Goal: Check status: Check status

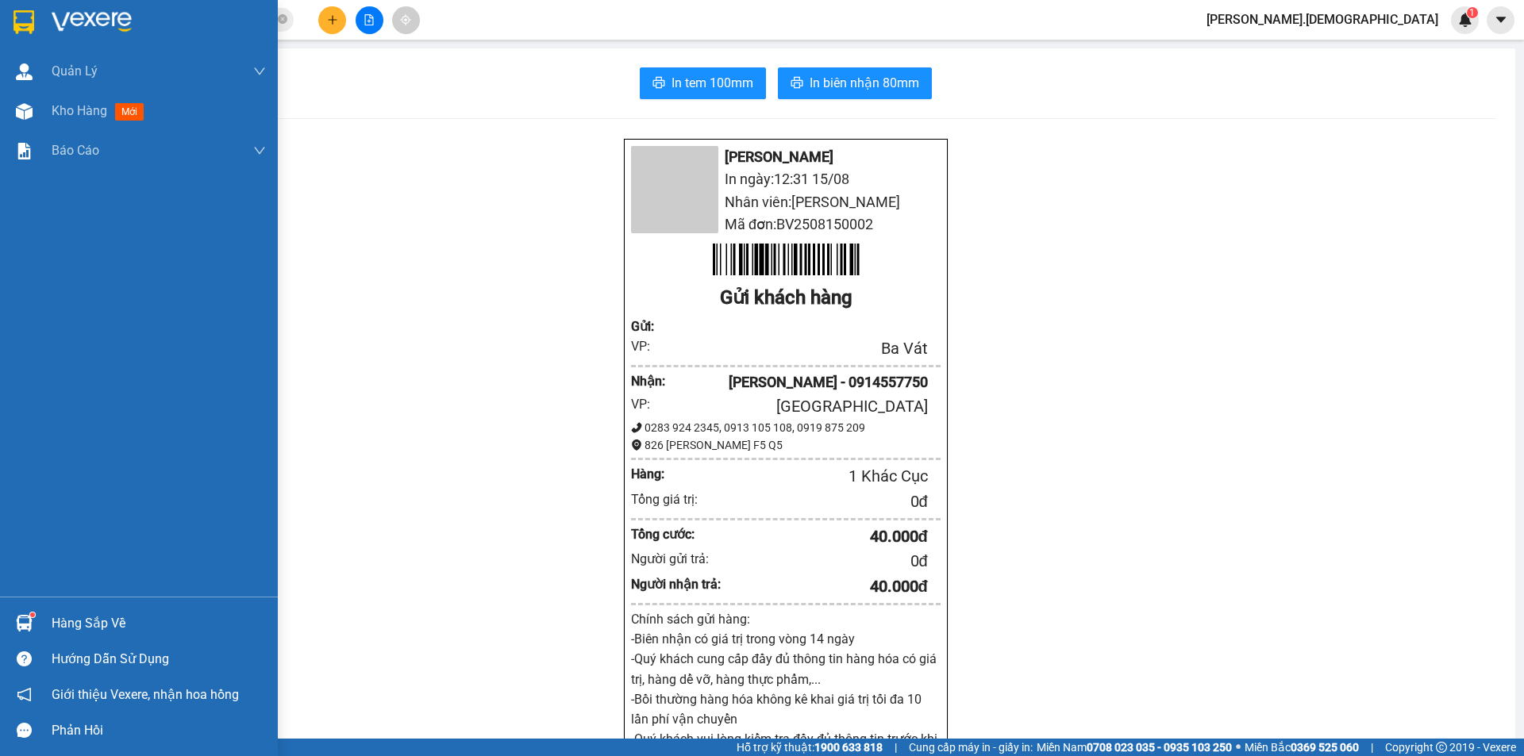
click at [59, 621] on div "Hàng sắp về" at bounding box center [159, 624] width 214 height 24
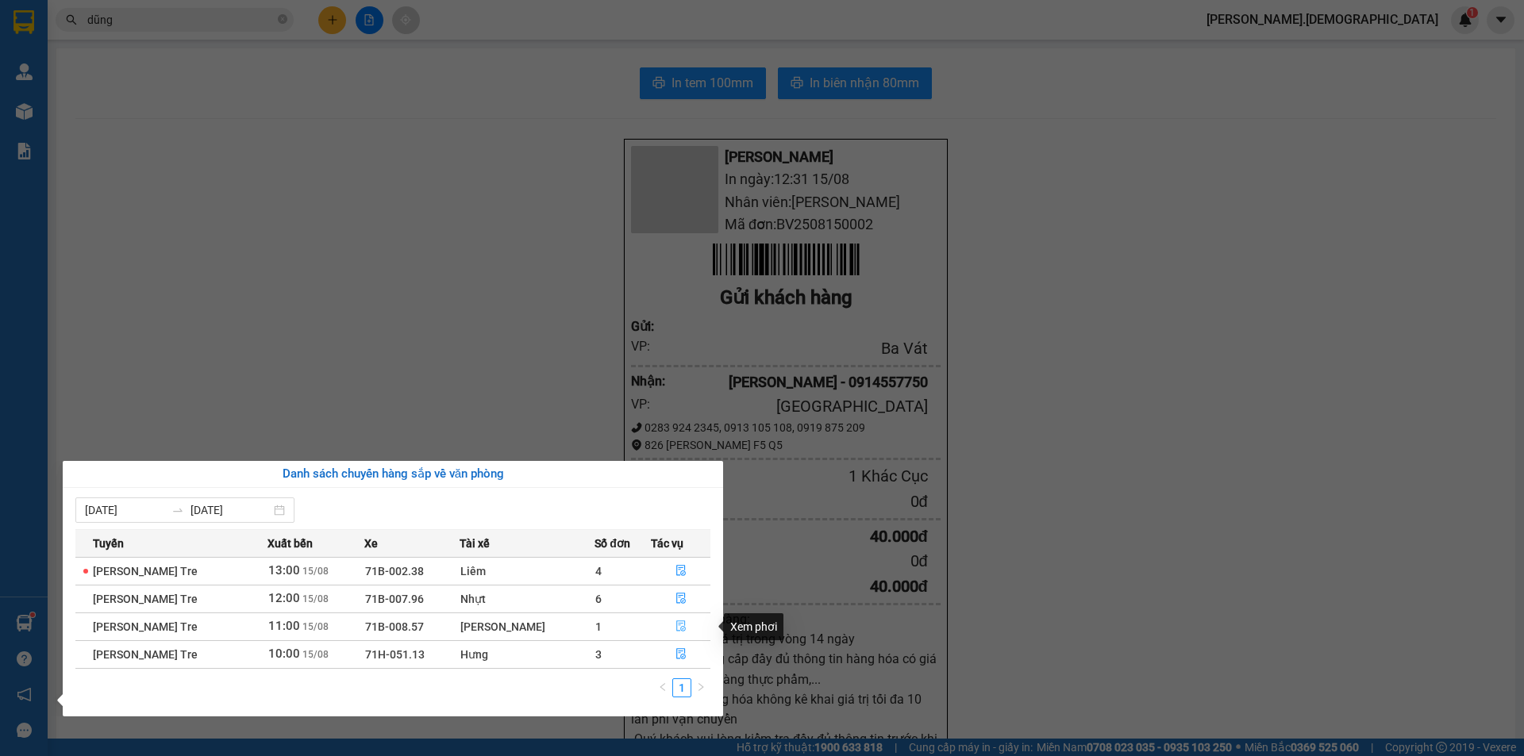
click at [677, 624] on icon "file-done" at bounding box center [681, 626] width 10 height 11
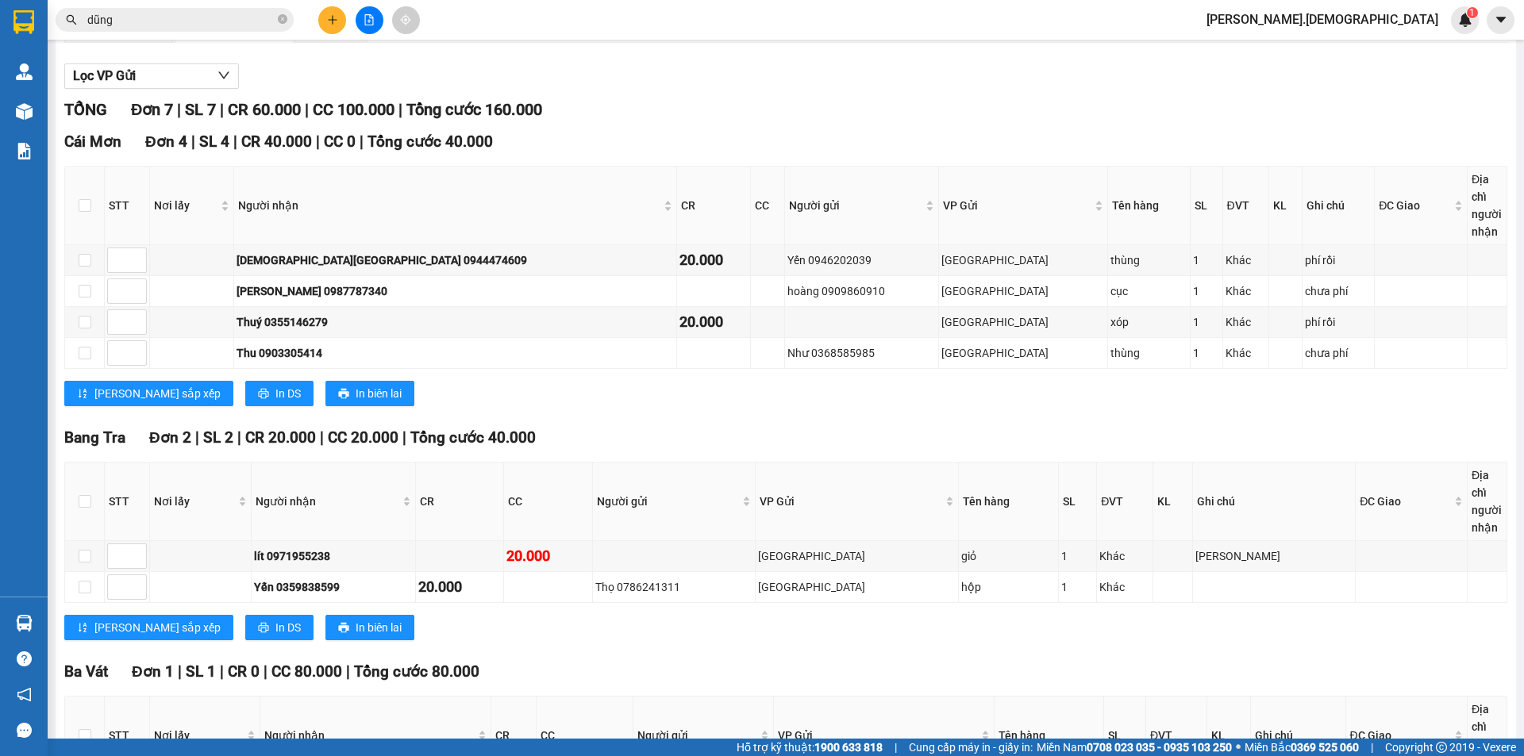
scroll to position [159, 0]
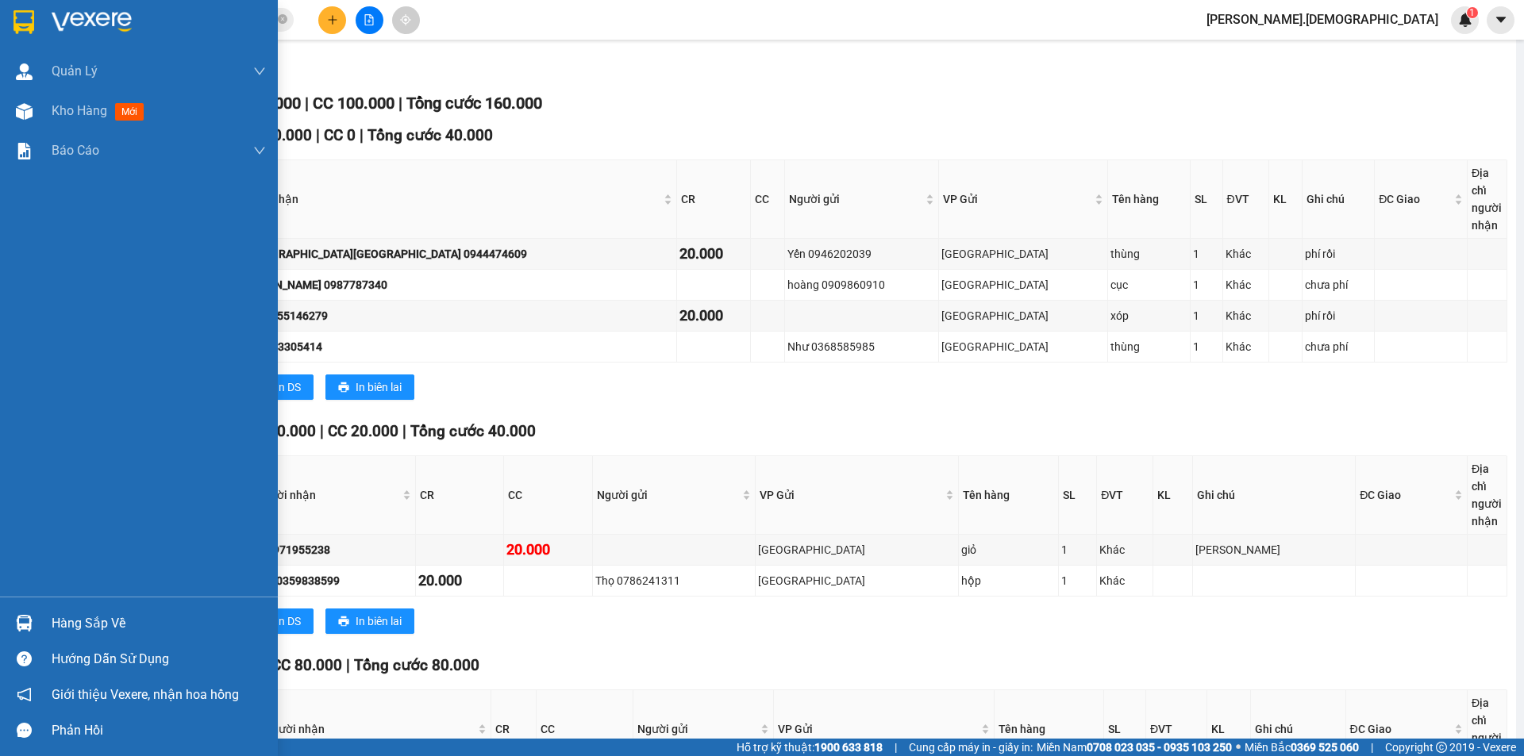
click at [61, 613] on div "Hàng sắp về" at bounding box center [159, 624] width 214 height 24
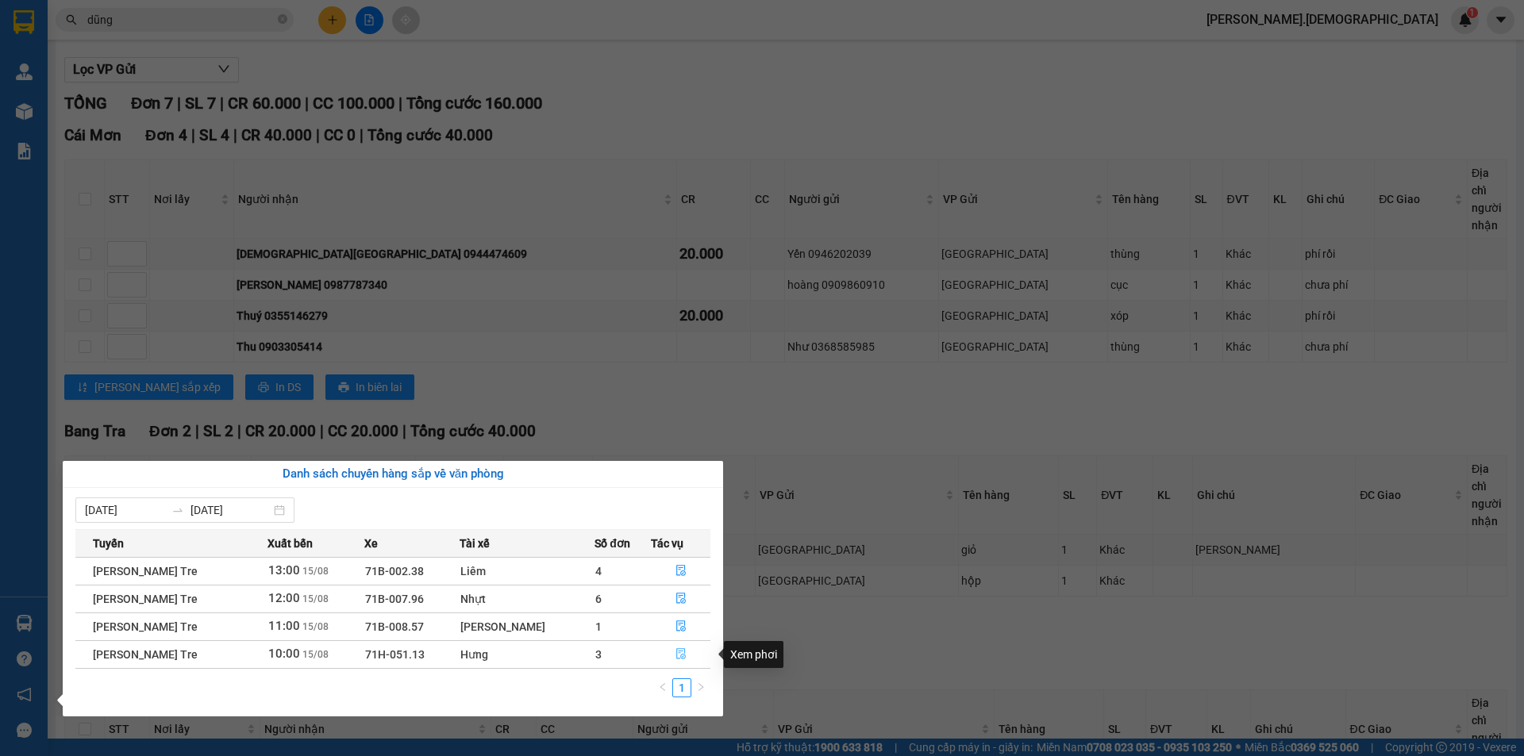
click at [678, 650] on icon "file-done" at bounding box center [680, 653] width 11 height 11
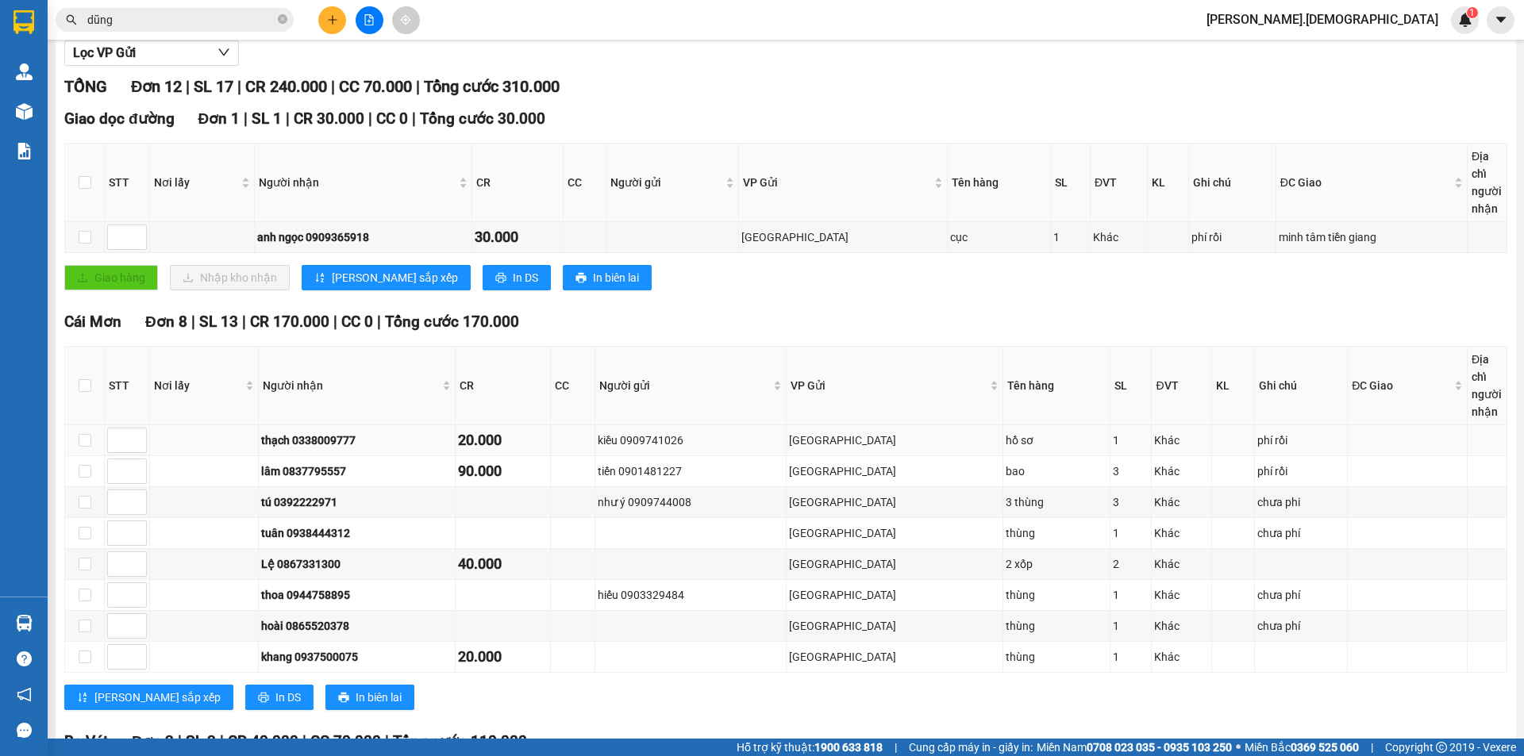
scroll to position [377, 0]
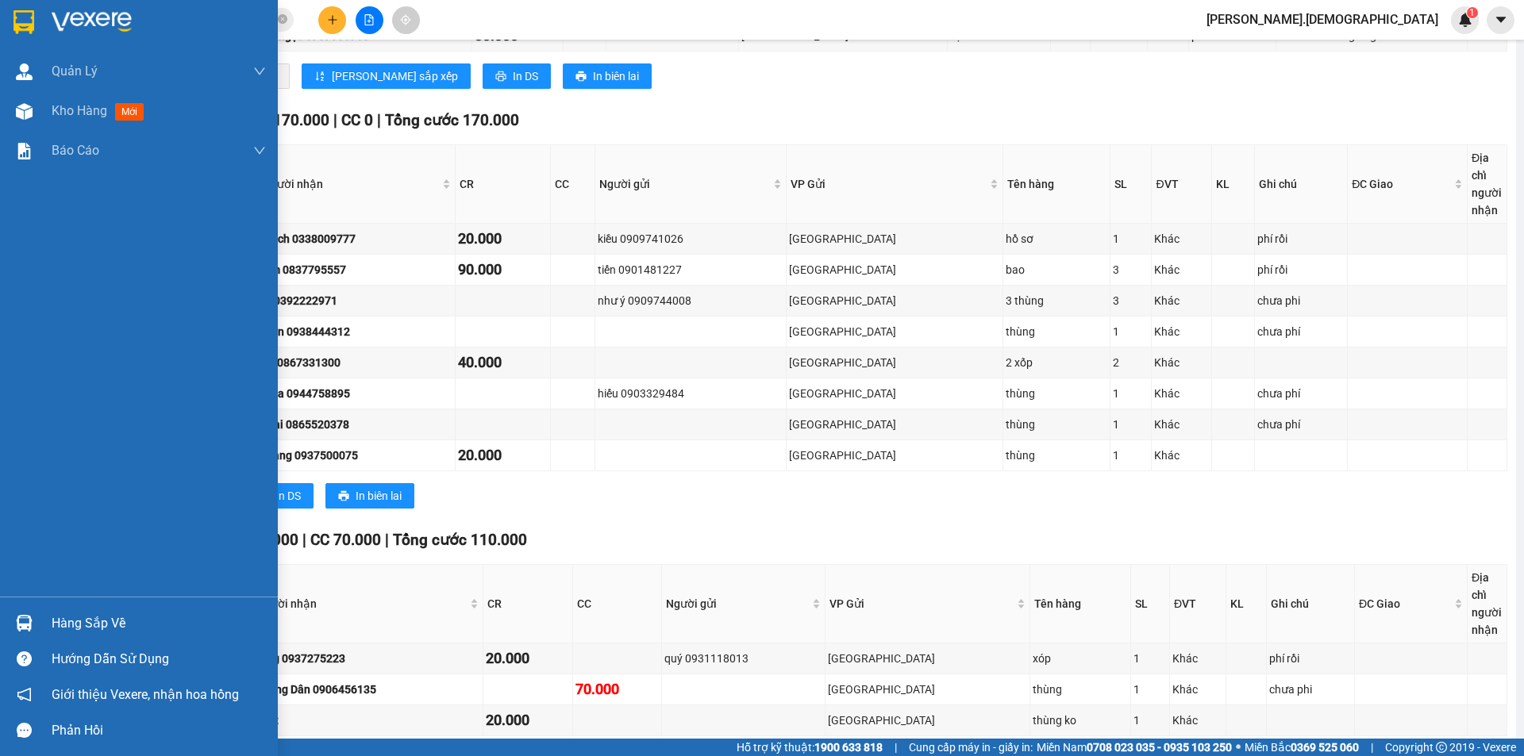
click at [48, 617] on div "Hàng sắp về" at bounding box center [139, 624] width 278 height 36
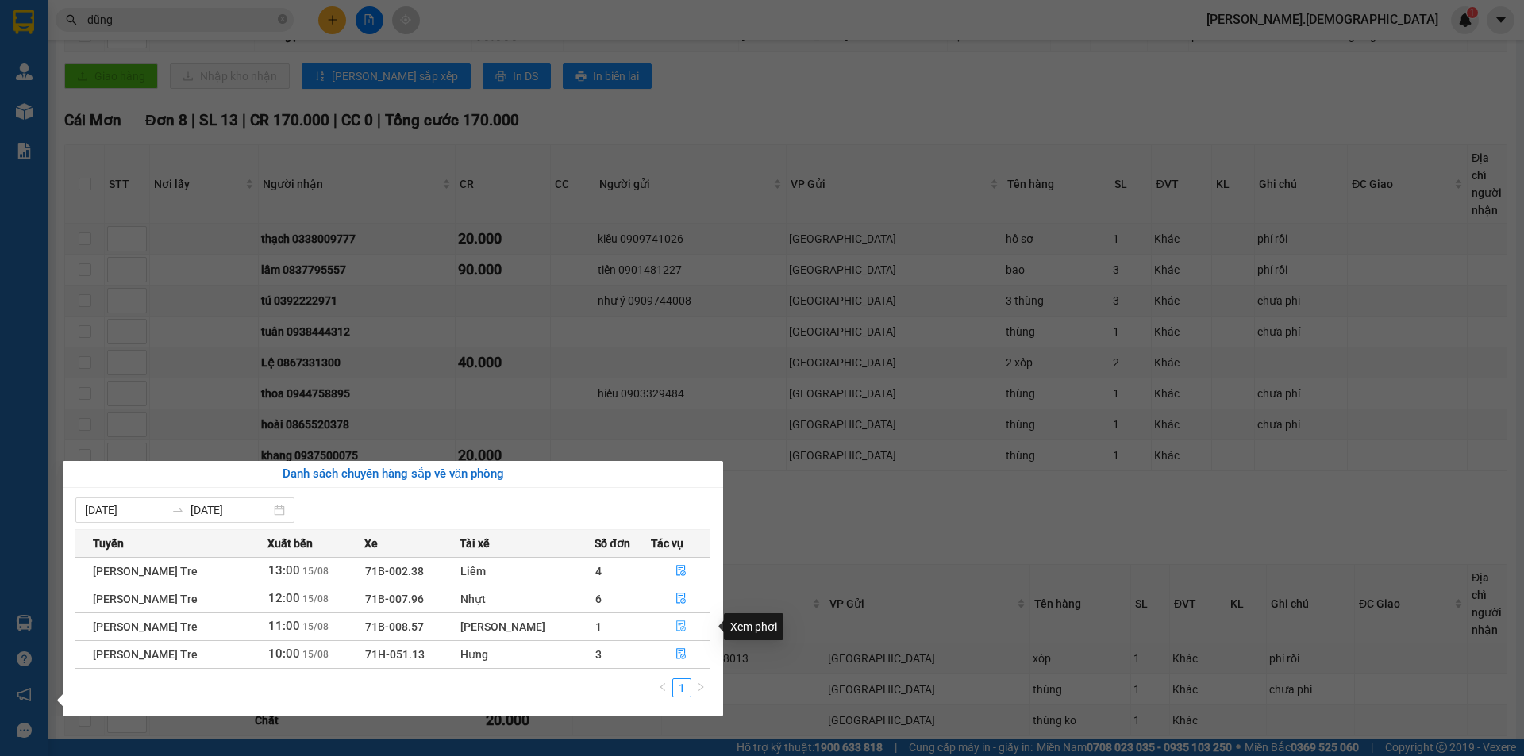
click at [676, 621] on icon "file-done" at bounding box center [681, 626] width 10 height 11
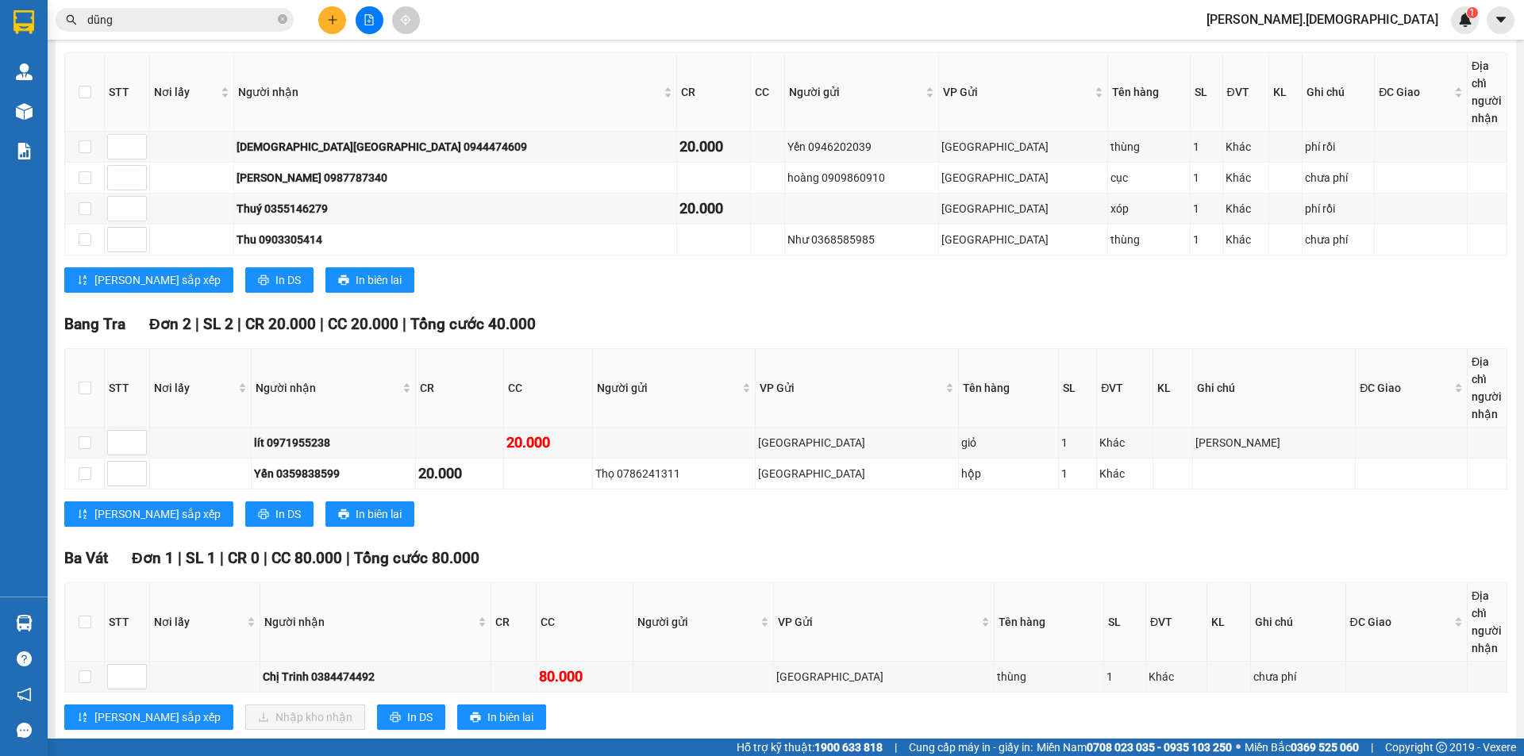
scroll to position [302, 0]
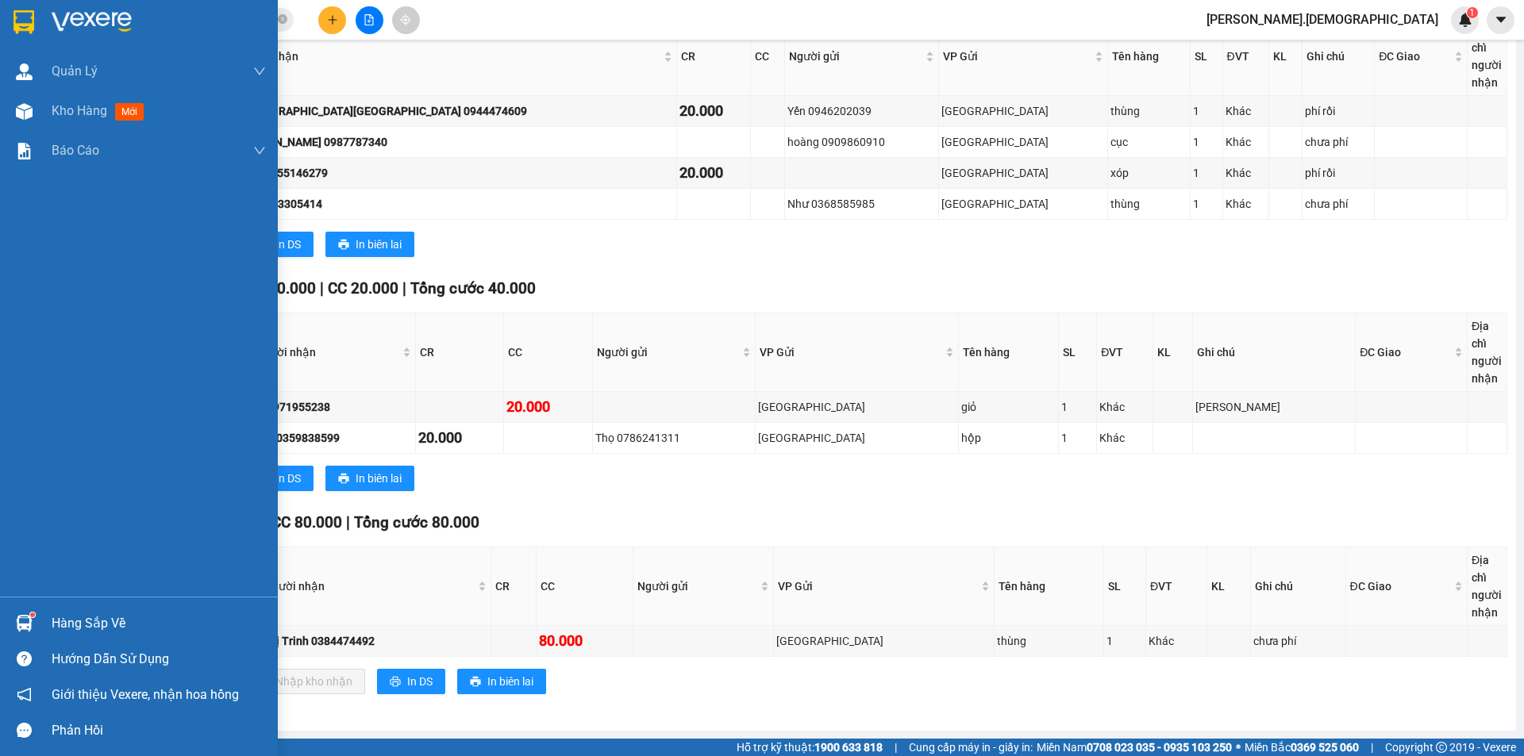
click at [58, 627] on div "Hàng sắp về" at bounding box center [159, 624] width 214 height 24
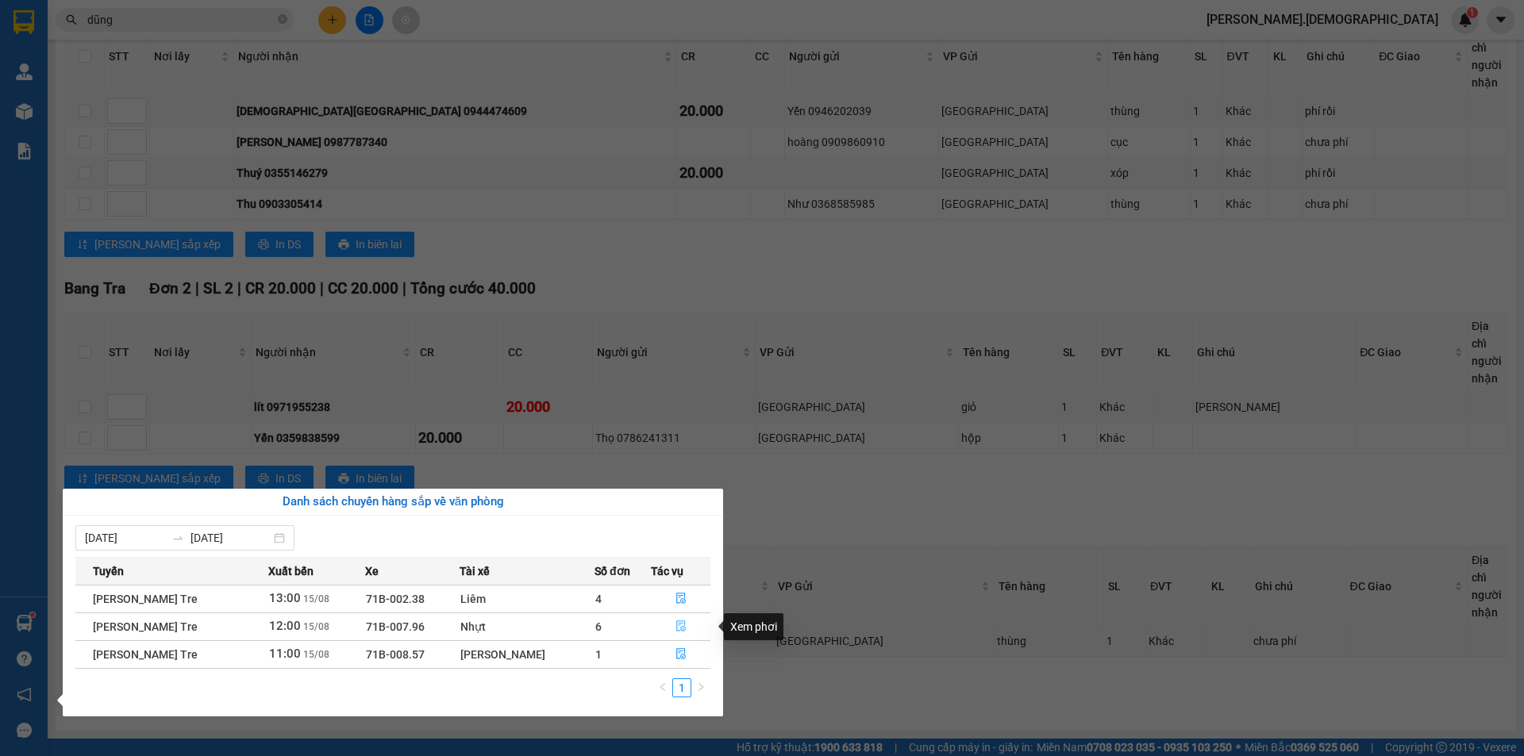
click at [680, 624] on icon "file-done" at bounding box center [681, 626] width 10 height 11
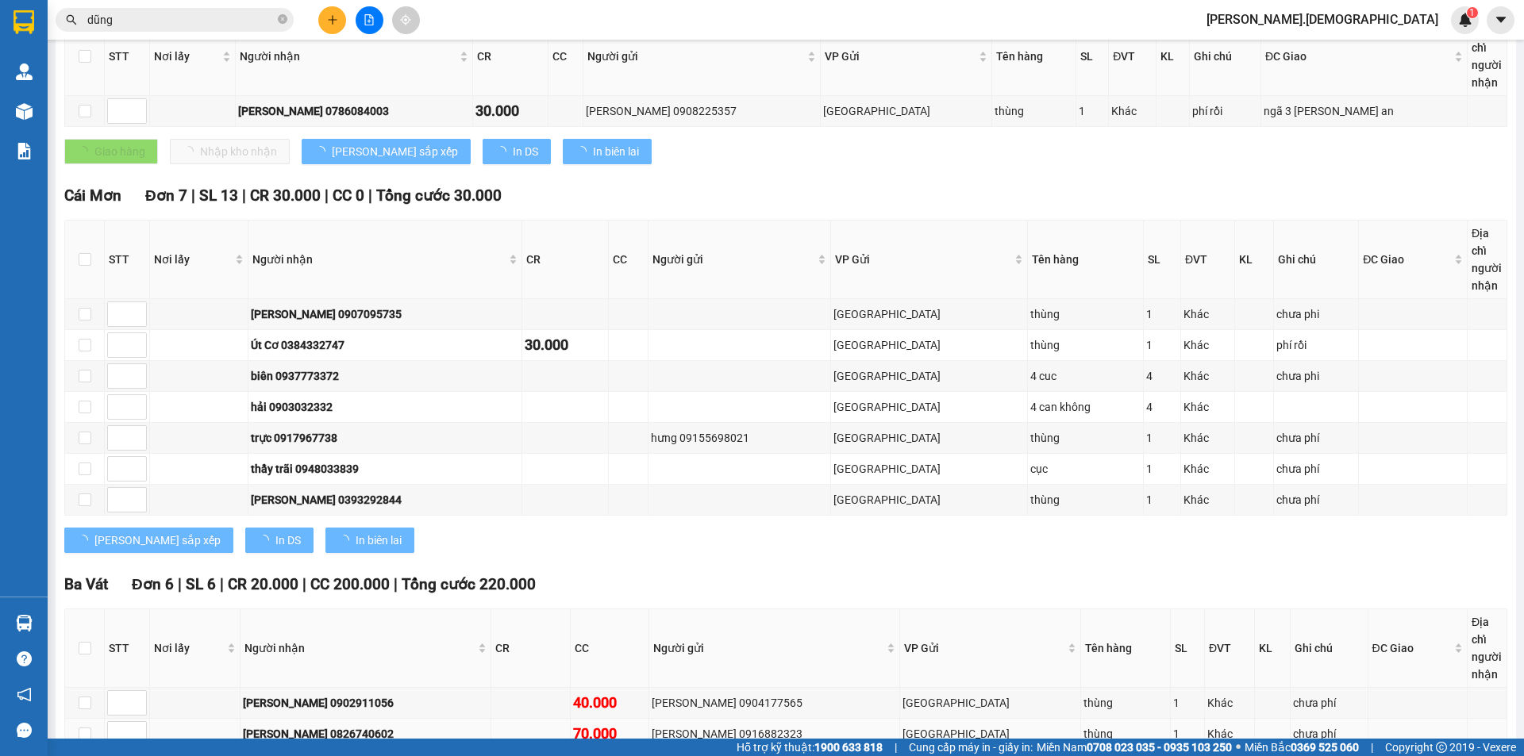
scroll to position [505, 0]
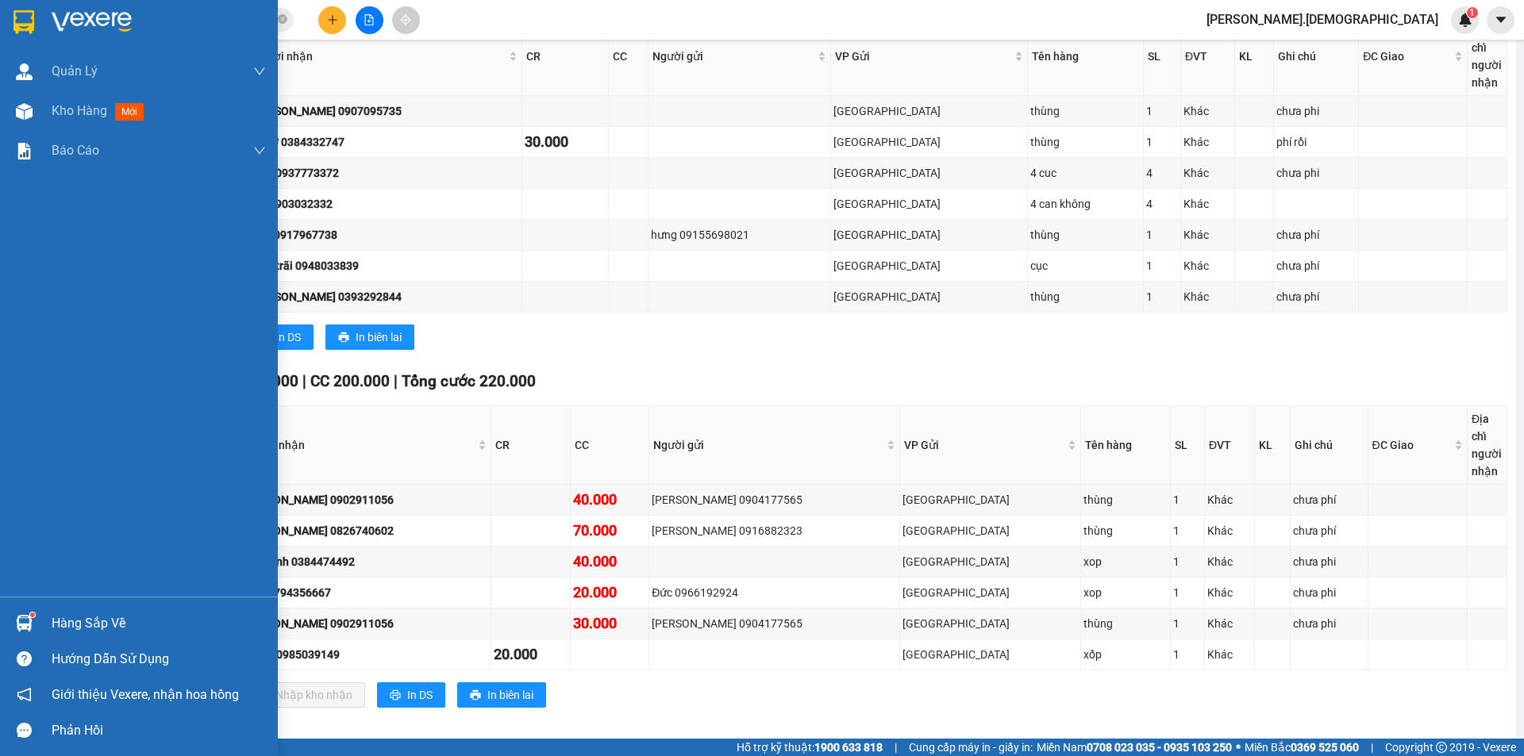
click at [44, 621] on div "Hàng sắp về" at bounding box center [139, 624] width 278 height 36
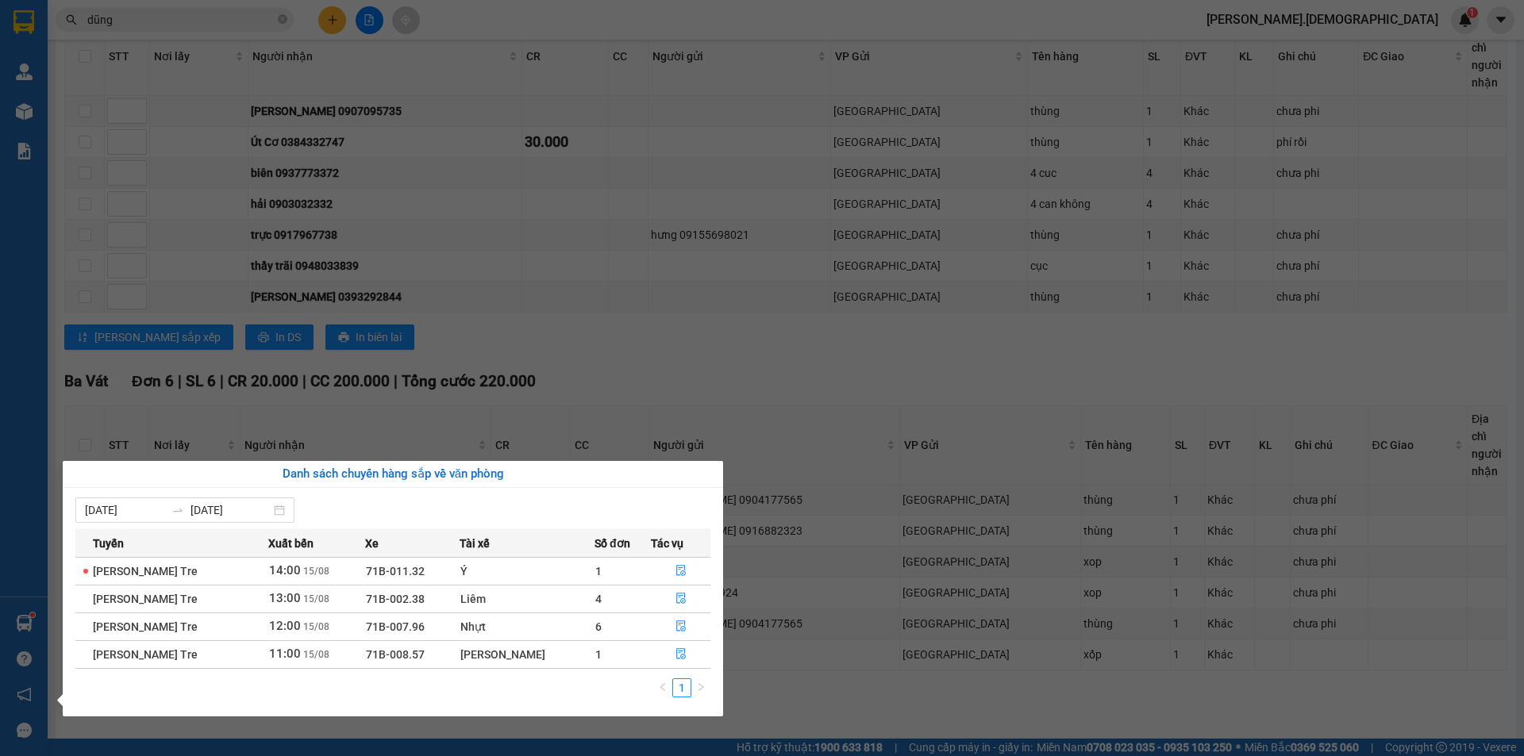
click at [829, 685] on section "Kết quả [PERSON_NAME] ( 2226 ) Bộ lọc Mã ĐH Trạng thái Món hàng Thu hộ Tổng [PE…" at bounding box center [762, 378] width 1524 height 756
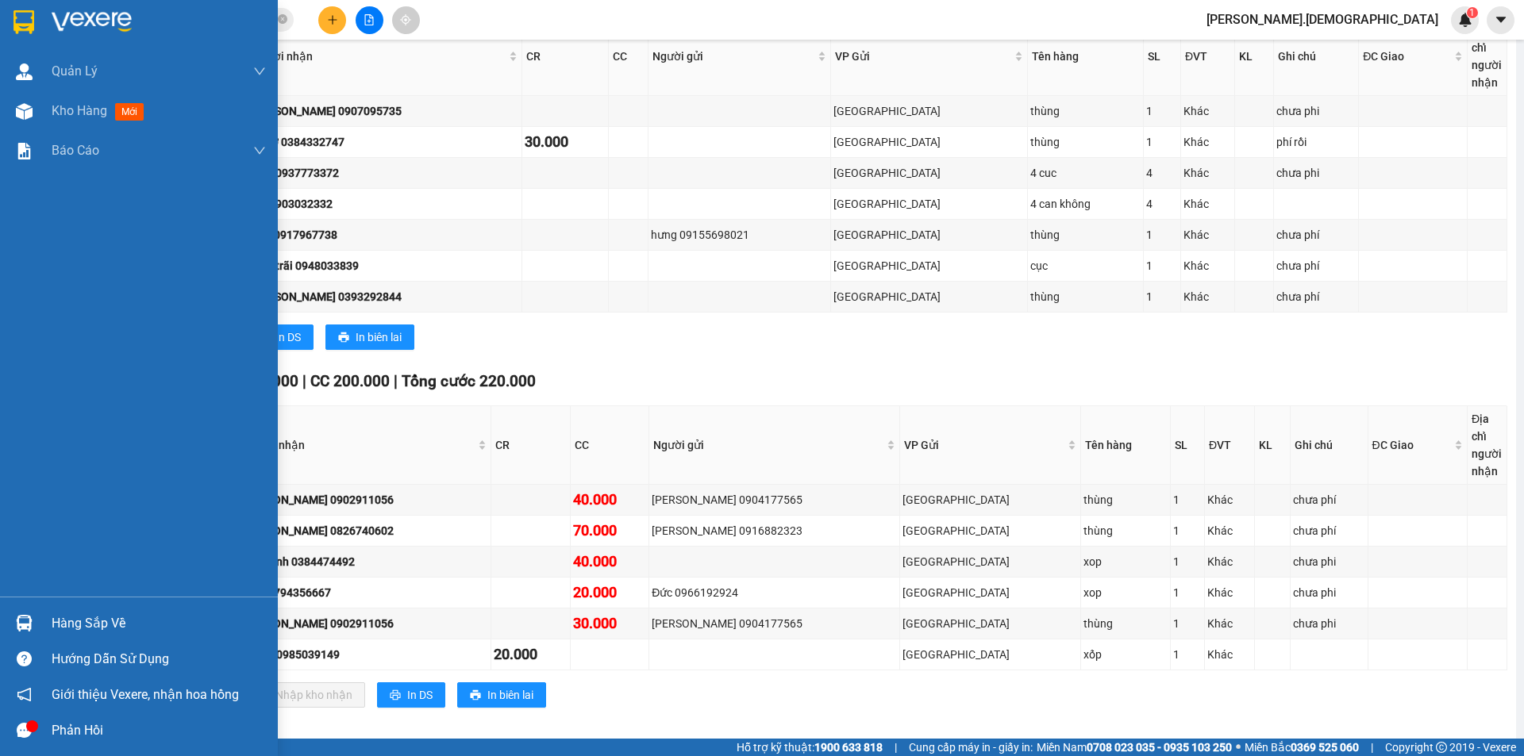
click at [73, 622] on div "Hàng sắp về" at bounding box center [159, 624] width 214 height 24
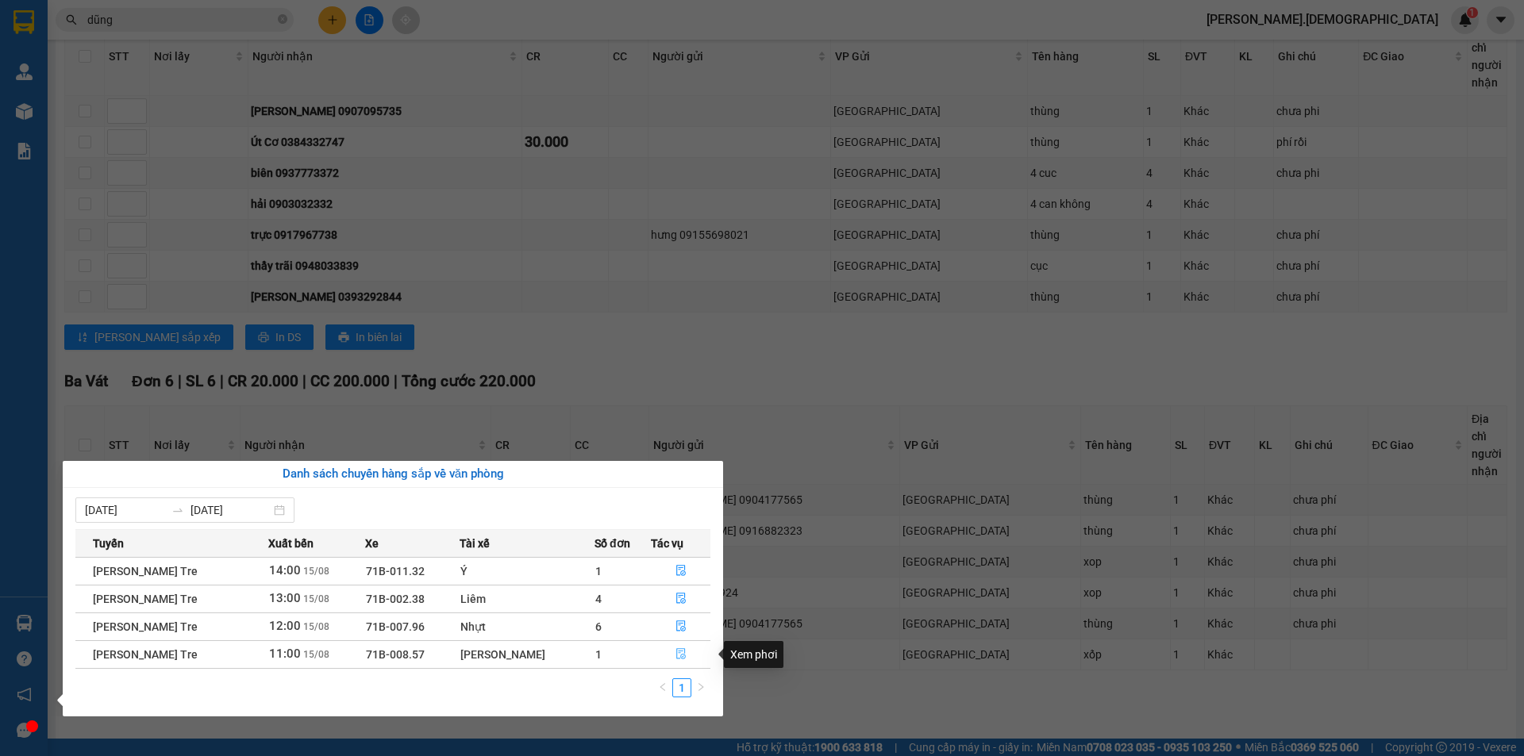
click at [676, 654] on icon "file-done" at bounding box center [680, 653] width 11 height 11
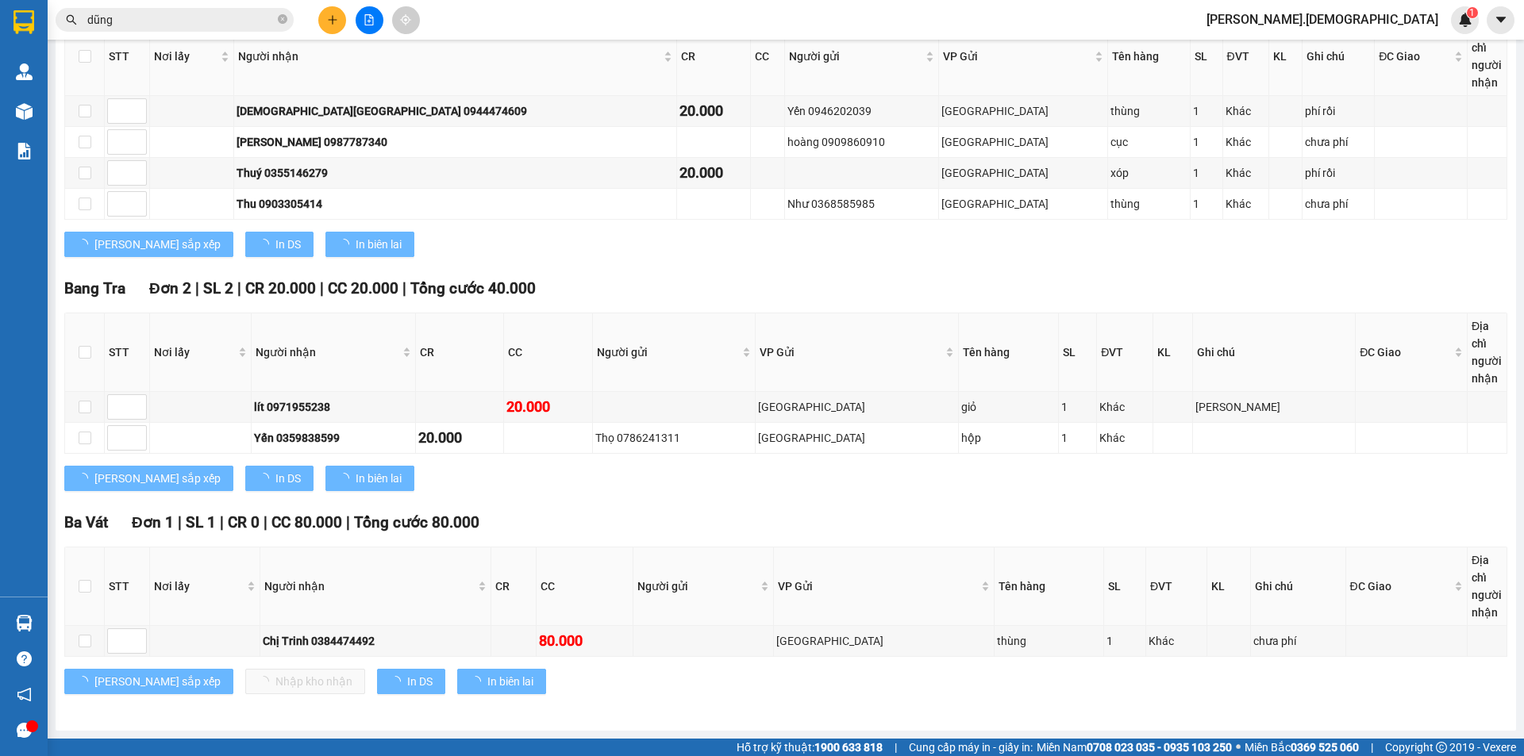
scroll to position [302, 0]
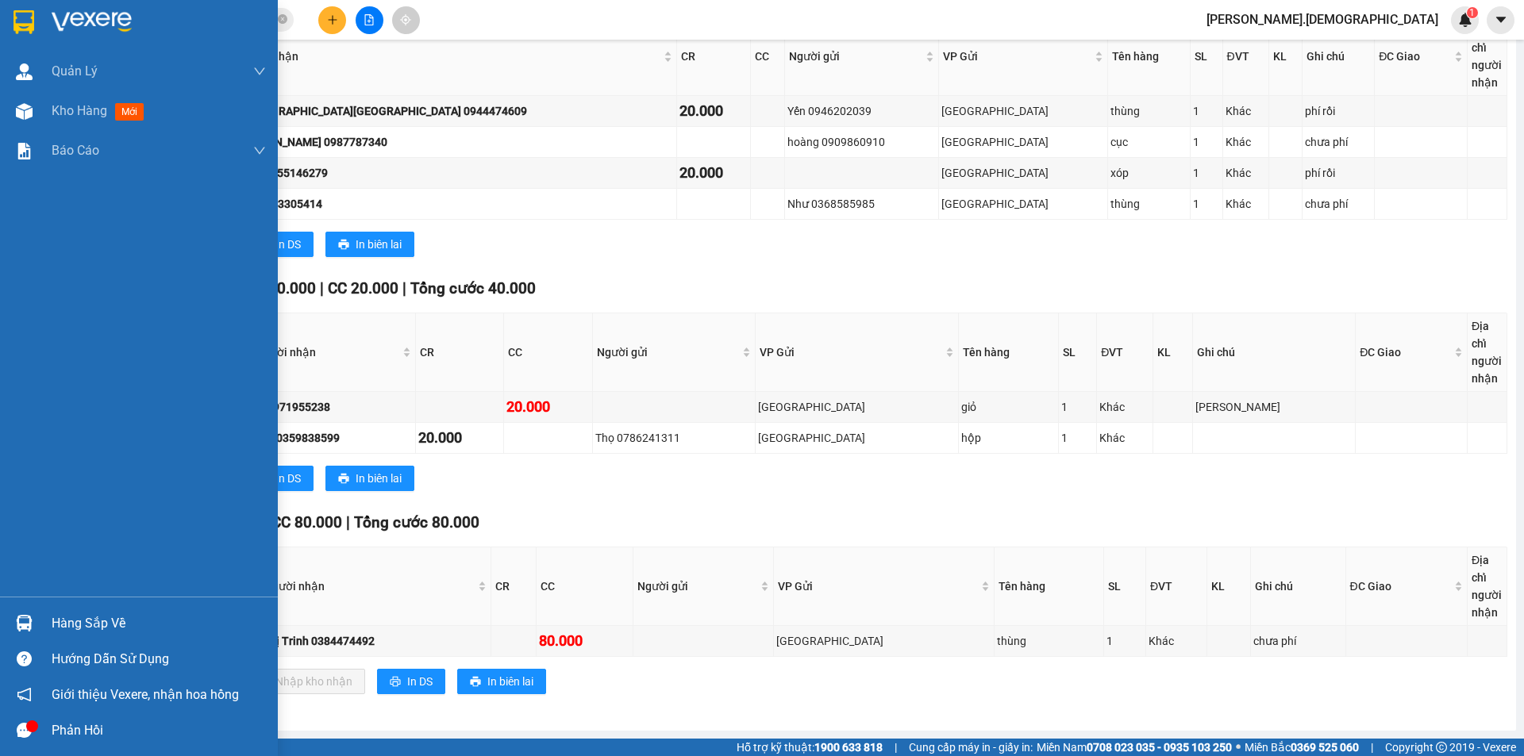
drag, startPoint x: 94, startPoint y: 108, endPoint x: 217, endPoint y: 175, distance: 139.2
click at [97, 108] on span "Kho hàng" at bounding box center [80, 110] width 56 height 15
